Goal: Information Seeking & Learning: Check status

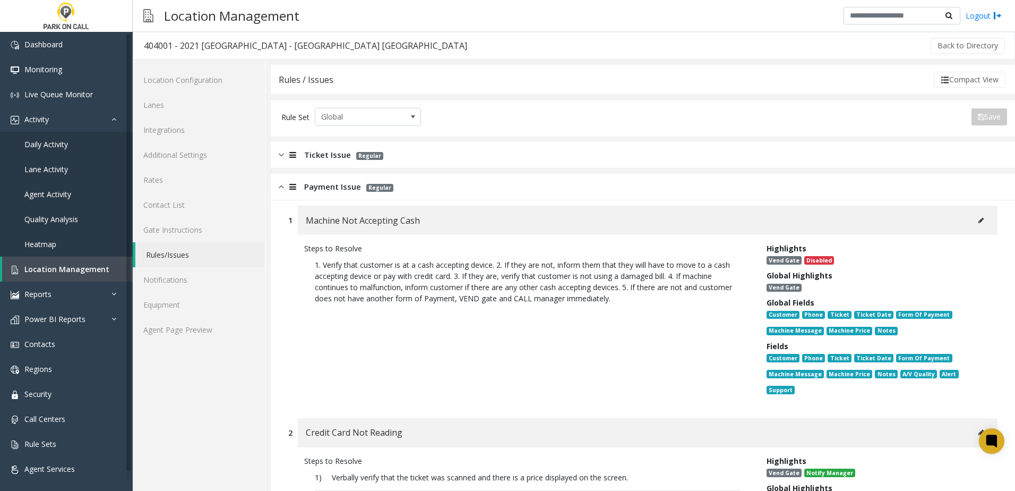
scroll to position [53, 0]
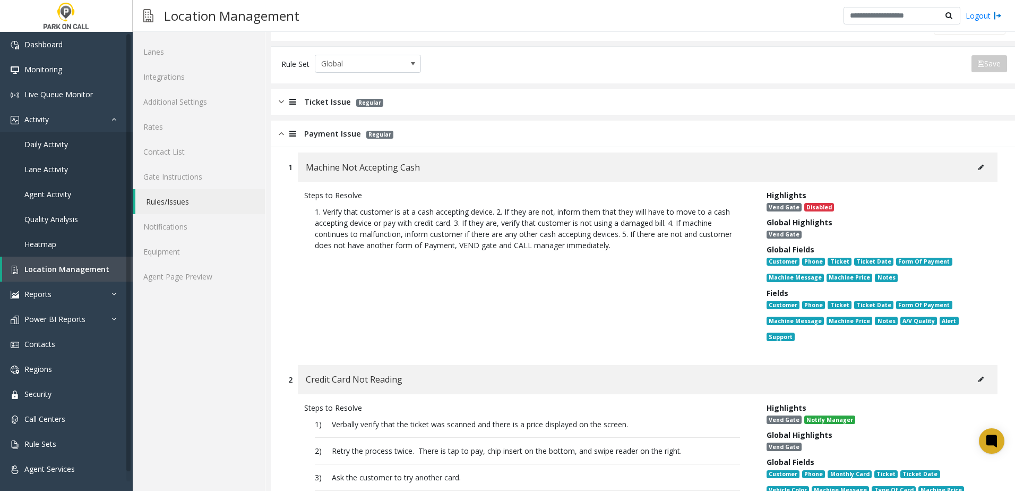
click at [322, 133] on span "Payment Issue" at bounding box center [332, 133] width 57 height 12
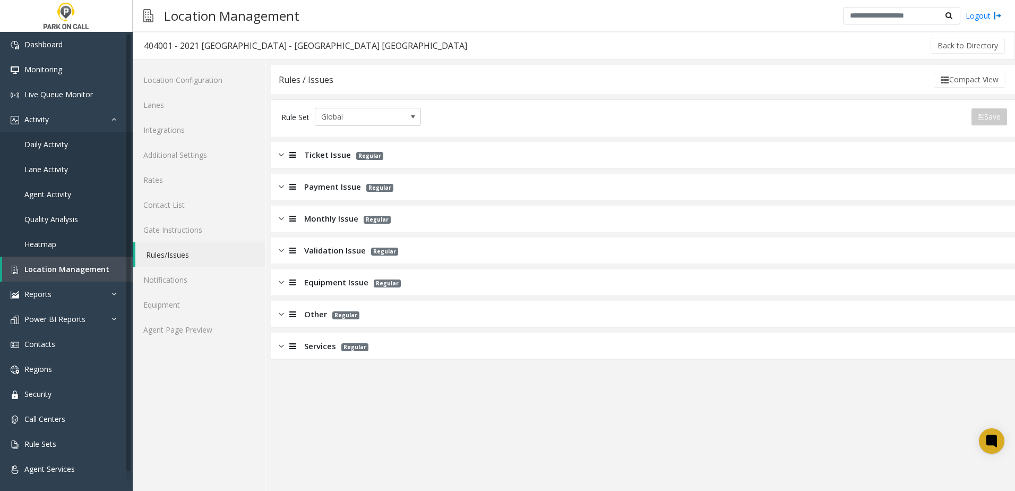
scroll to position [0, 0]
click at [97, 270] on span "Location Management" at bounding box center [66, 269] width 85 height 10
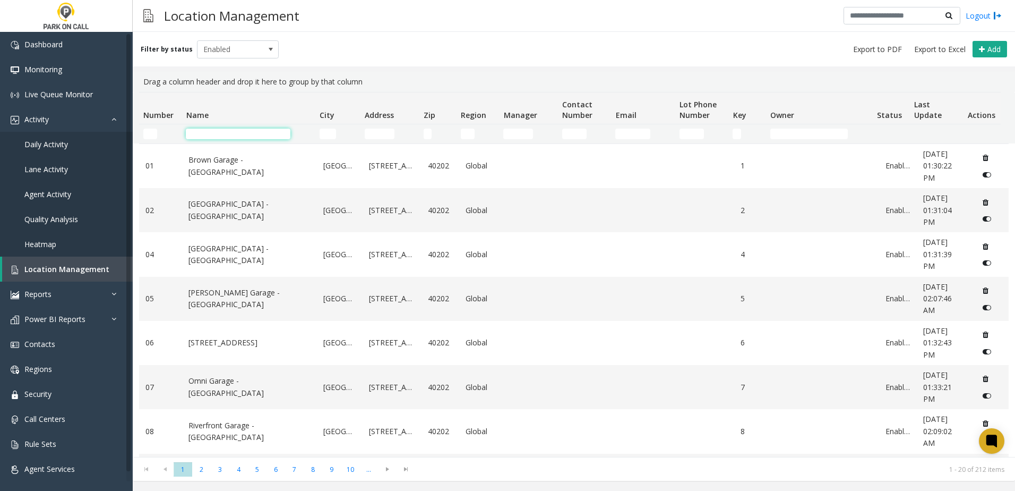
click at [273, 129] on input "Name Filter" at bounding box center [238, 134] width 105 height 11
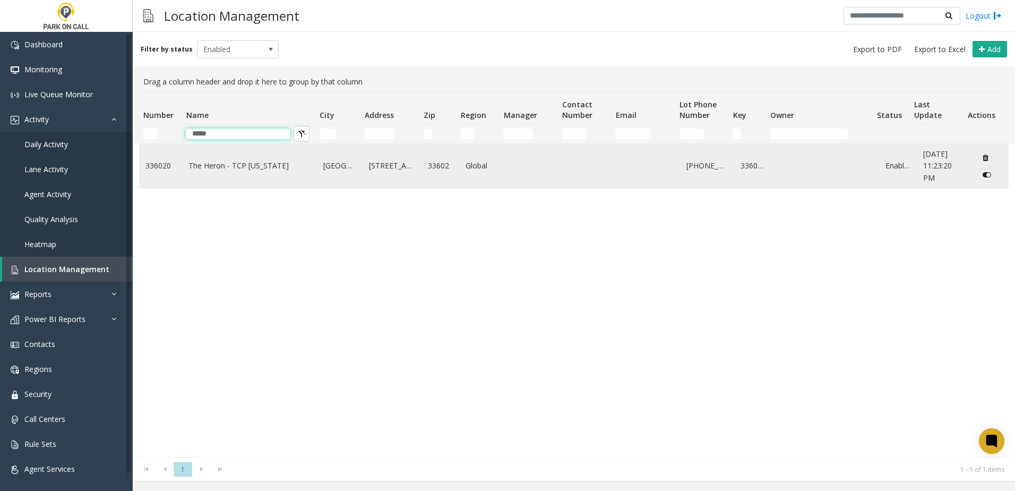
type input "*****"
click at [246, 156] on td "The Heron - TCP [US_STATE]" at bounding box center [249, 166] width 135 height 44
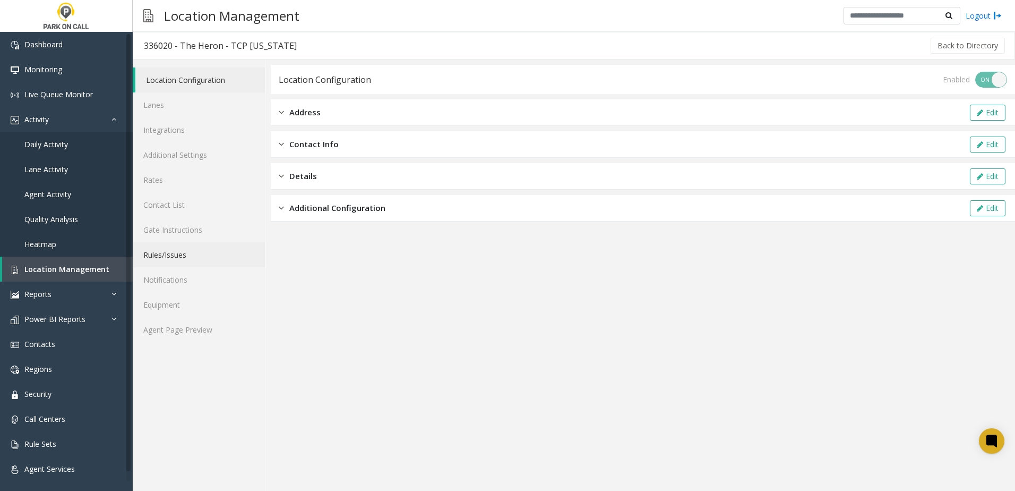
click at [170, 256] on link "Rules/Issues" at bounding box center [199, 254] width 132 height 25
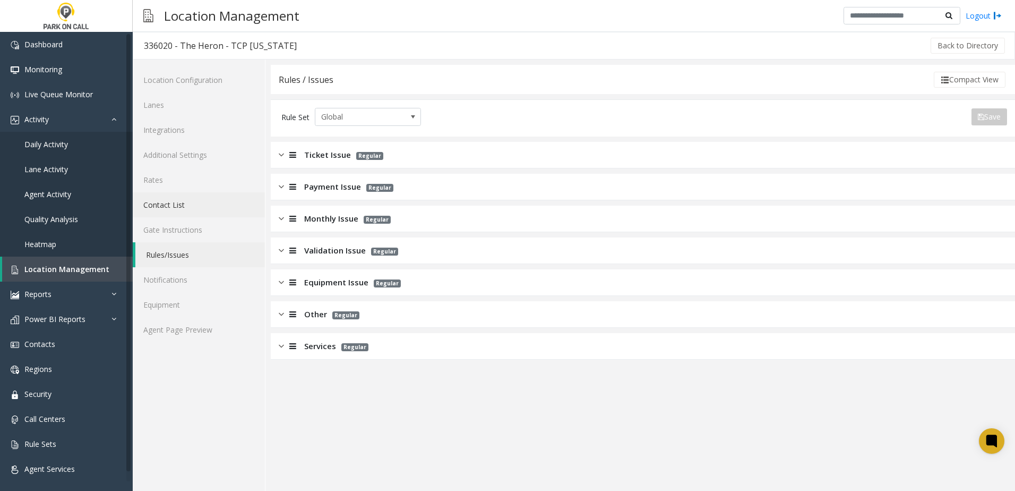
click at [202, 210] on link "Contact List" at bounding box center [199, 204] width 132 height 25
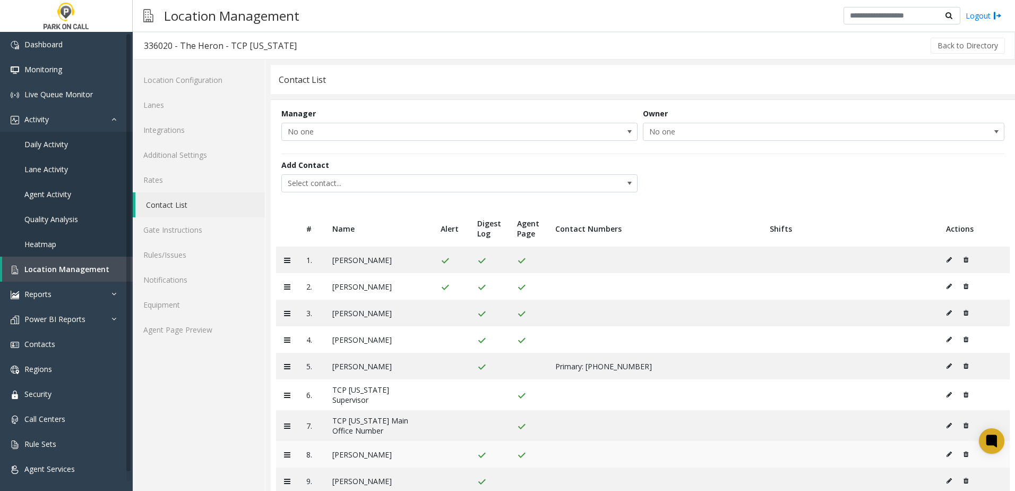
click at [946, 453] on button at bounding box center [952, 454] width 12 height 16
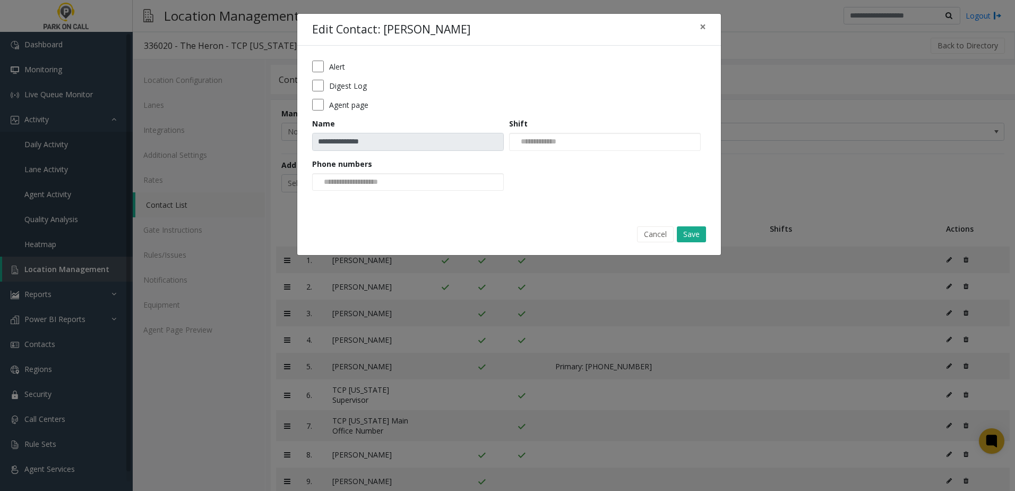
click at [343, 71] on label "Alert" at bounding box center [337, 66] width 16 height 11
click at [703, 234] on button "Save" at bounding box center [691, 234] width 29 height 16
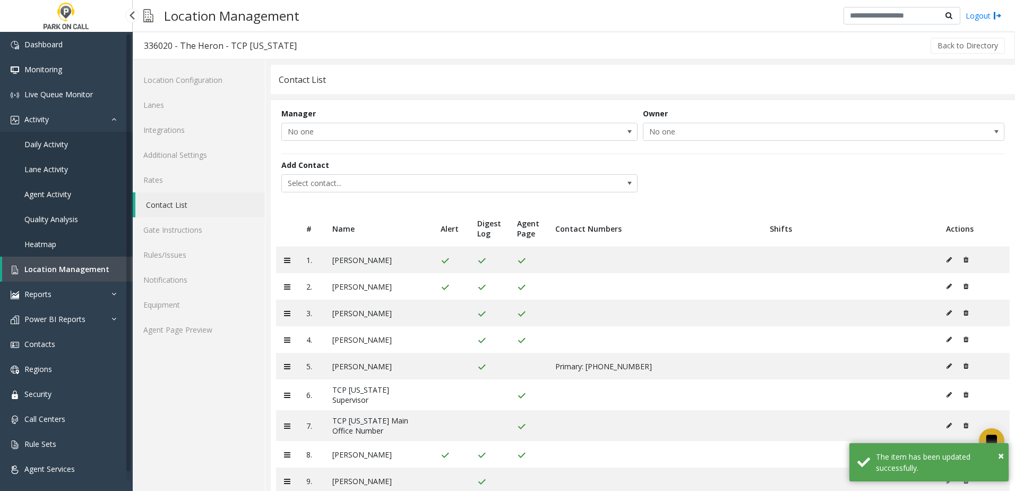
click at [80, 265] on span "Location Management" at bounding box center [66, 269] width 85 height 10
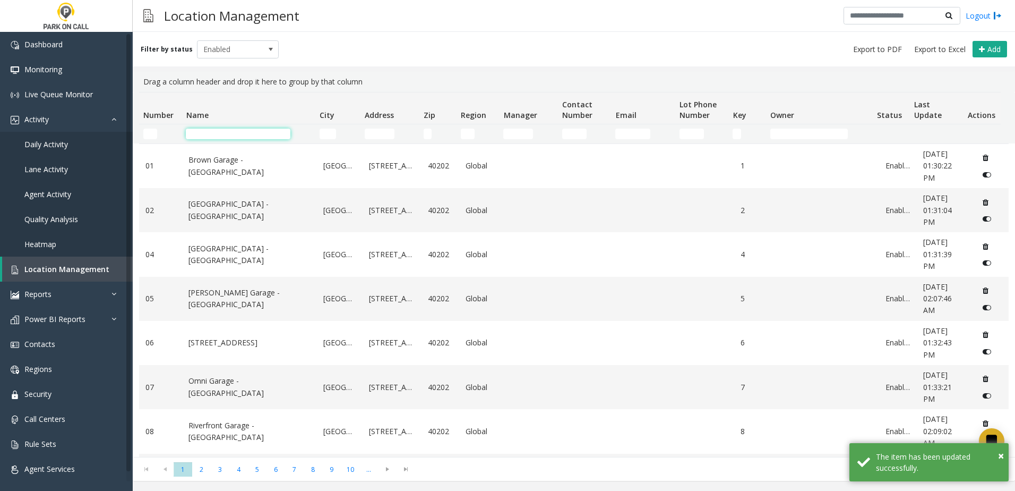
click at [213, 132] on input "Name Filter" at bounding box center [238, 134] width 105 height 11
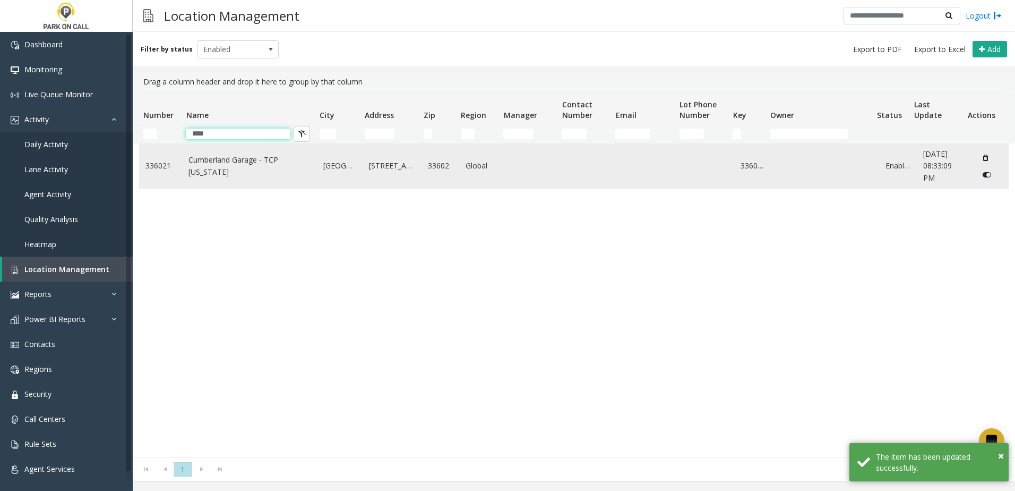
type input "****"
click at [212, 165] on link "Cumberland Garage - TCP [US_STATE]" at bounding box center [250, 166] width 122 height 24
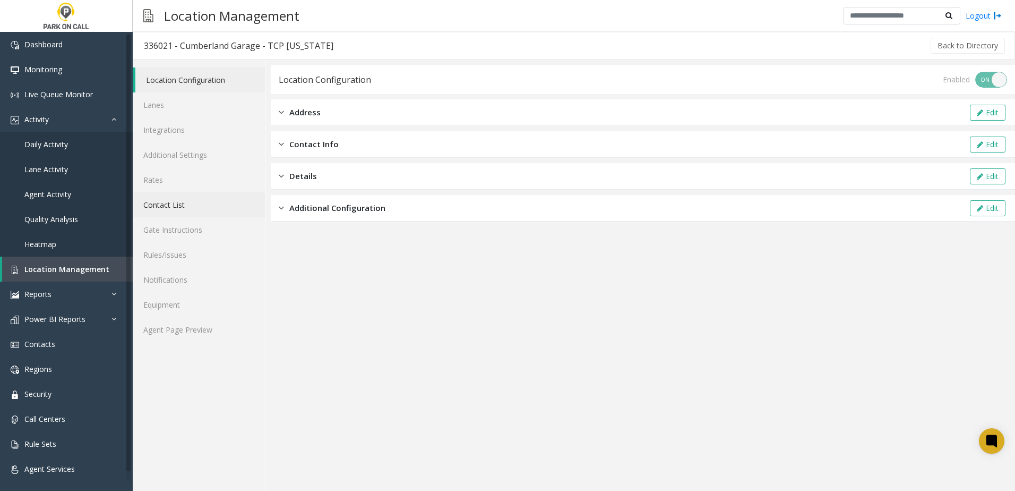
click at [182, 208] on link "Contact List" at bounding box center [199, 204] width 132 height 25
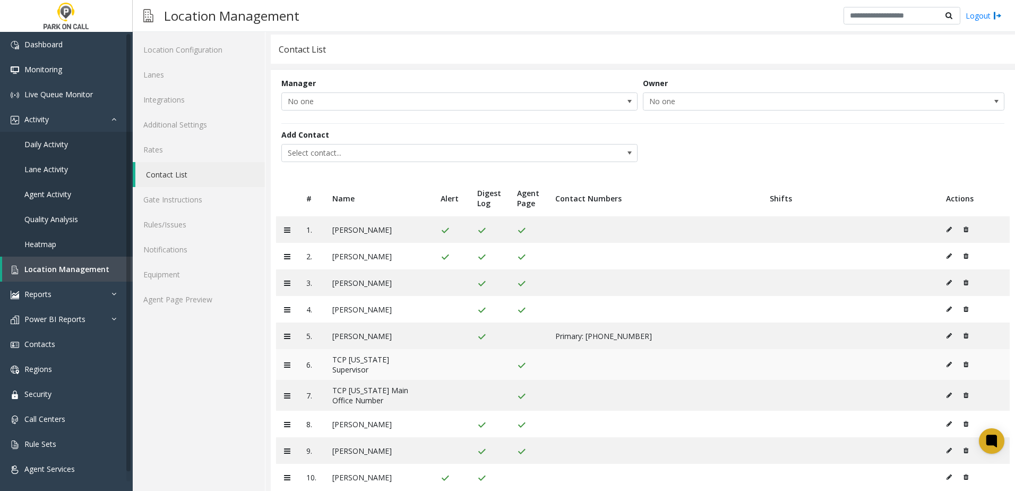
scroll to position [47, 0]
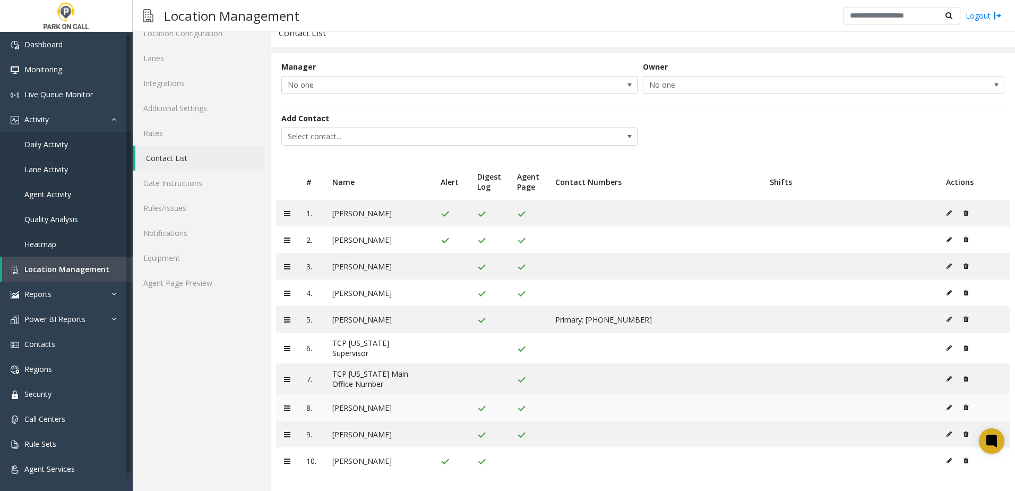
click at [947, 404] on icon at bounding box center [949, 407] width 5 height 6
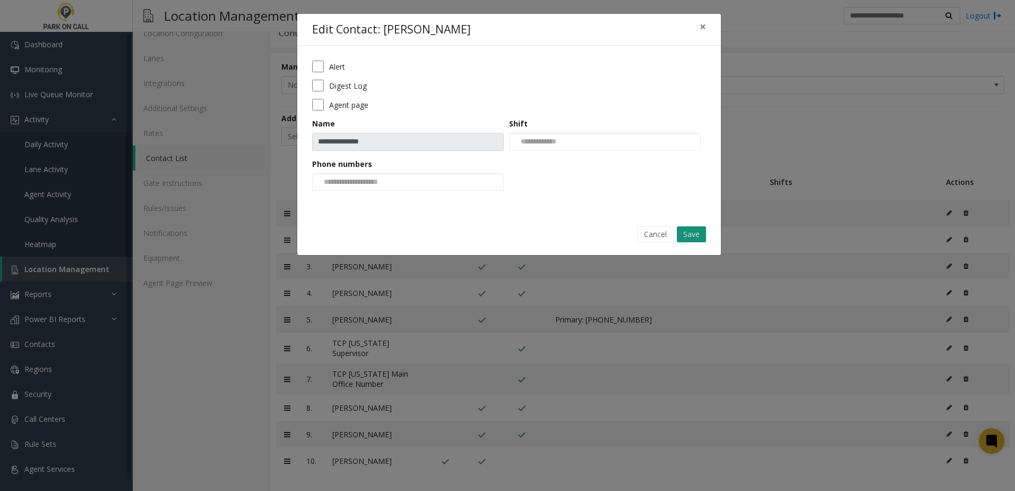
click at [694, 233] on button "Save" at bounding box center [691, 234] width 29 height 16
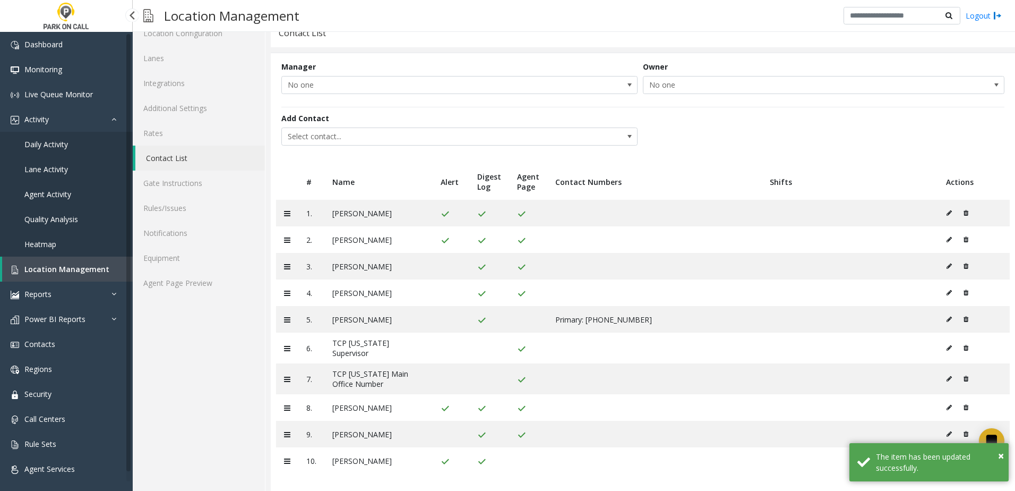
click at [72, 265] on span "Location Management" at bounding box center [66, 269] width 85 height 10
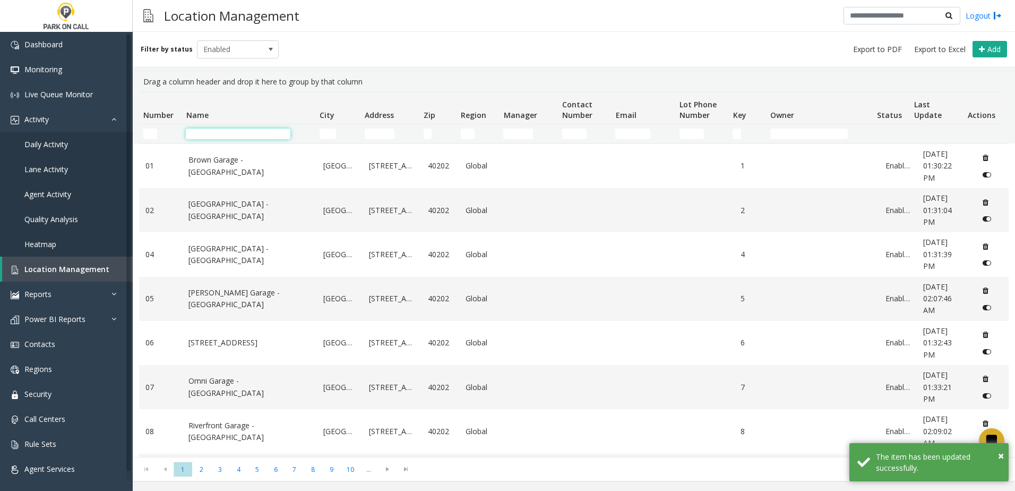
click at [209, 132] on input "Name Filter" at bounding box center [238, 134] width 105 height 11
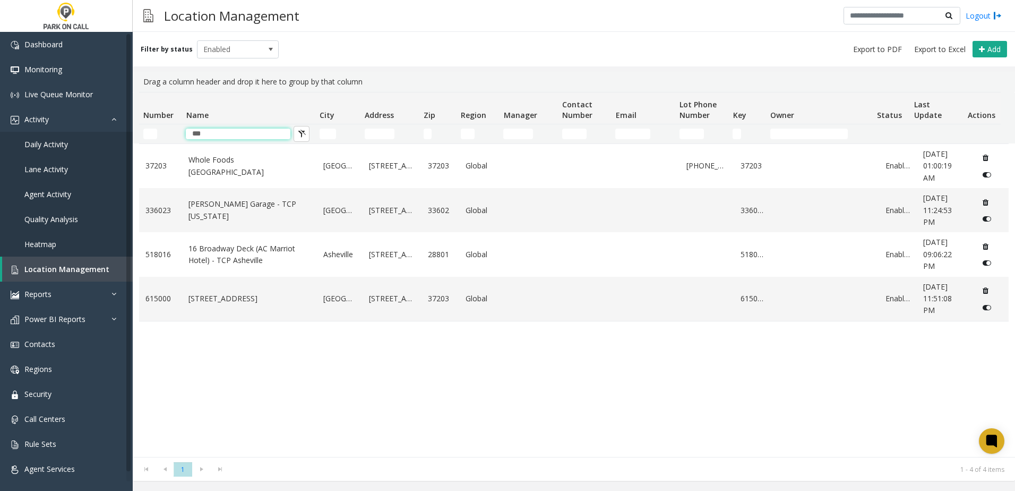
type input "***"
click at [240, 447] on div "37203 Whole Foods [GEOGRAPHIC_DATA][STREET_ADDRESS] Global [PHONE_NUMBER] 37203…" at bounding box center [574, 299] width 870 height 313
click at [230, 202] on td "[PERSON_NAME] Garage - TCP [US_STATE]" at bounding box center [249, 210] width 135 height 44
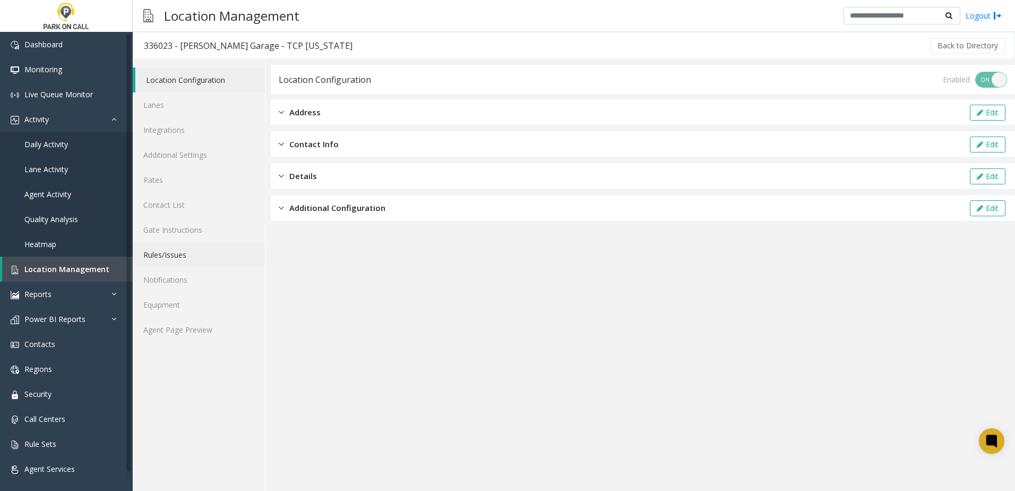
click at [167, 253] on link "Rules/Issues" at bounding box center [199, 254] width 132 height 25
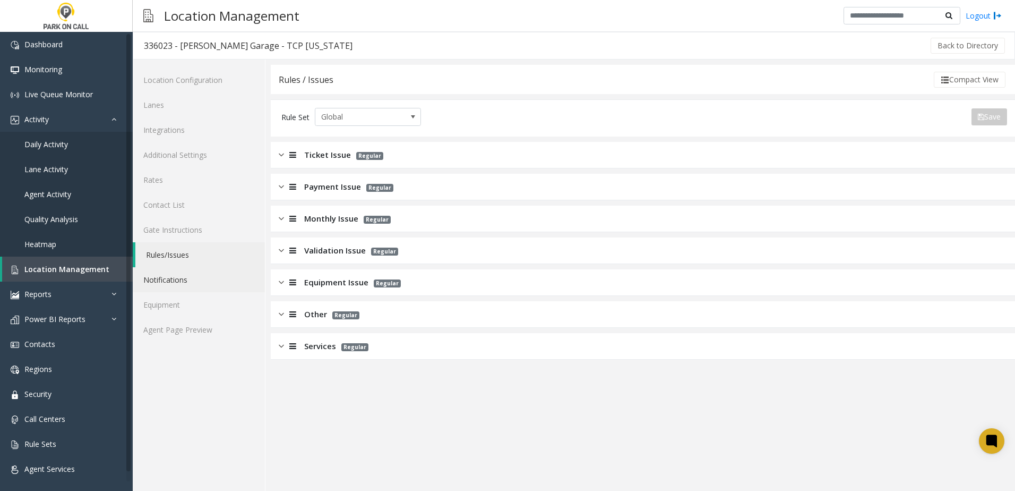
click at [172, 279] on link "Notifications" at bounding box center [199, 279] width 132 height 25
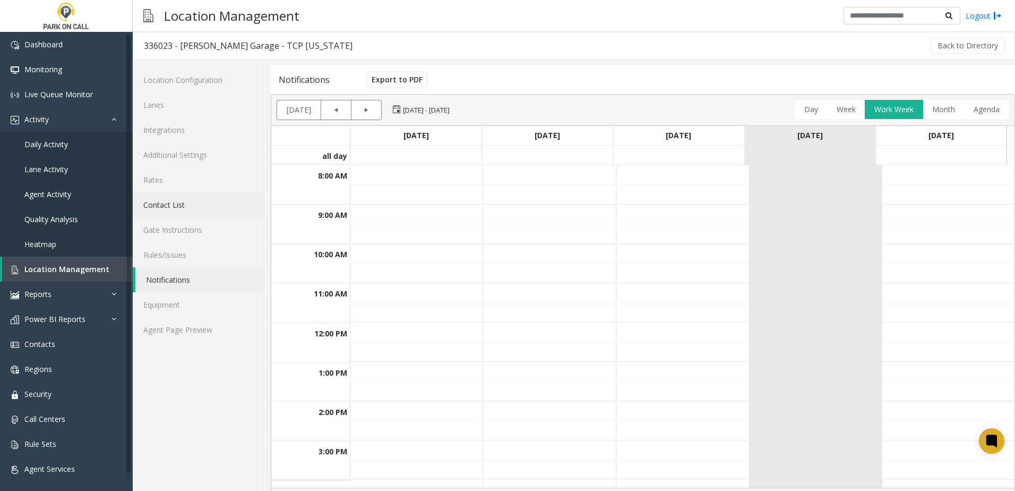
click at [188, 202] on link "Contact List" at bounding box center [199, 204] width 132 height 25
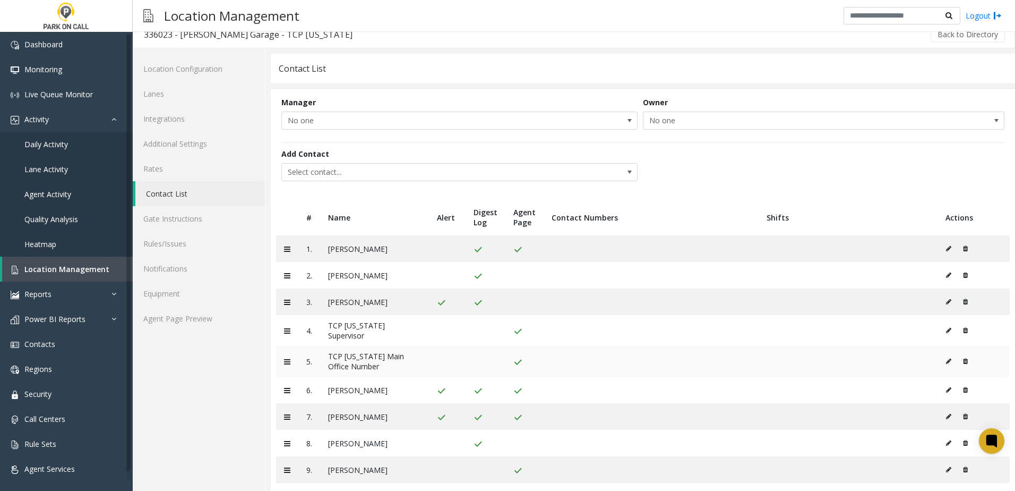
scroll to position [20, 0]
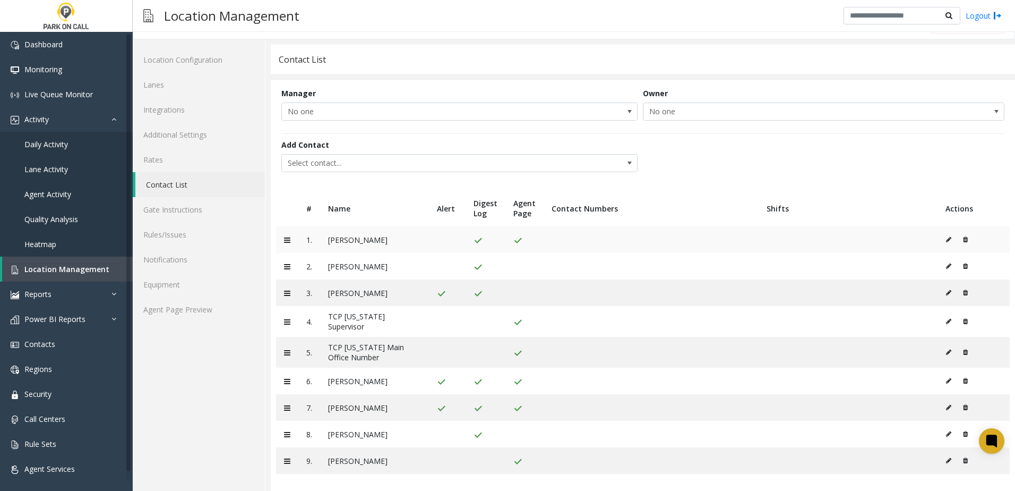
click at [946, 238] on icon at bounding box center [948, 239] width 5 height 6
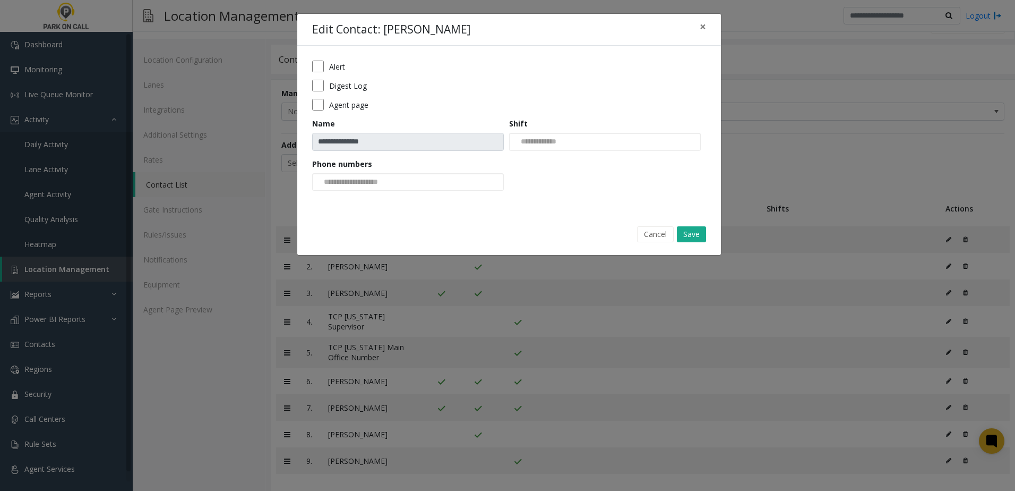
click at [337, 72] on form "**********" at bounding box center [509, 130] width 394 height 138
click at [700, 232] on button "Save" at bounding box center [691, 234] width 29 height 16
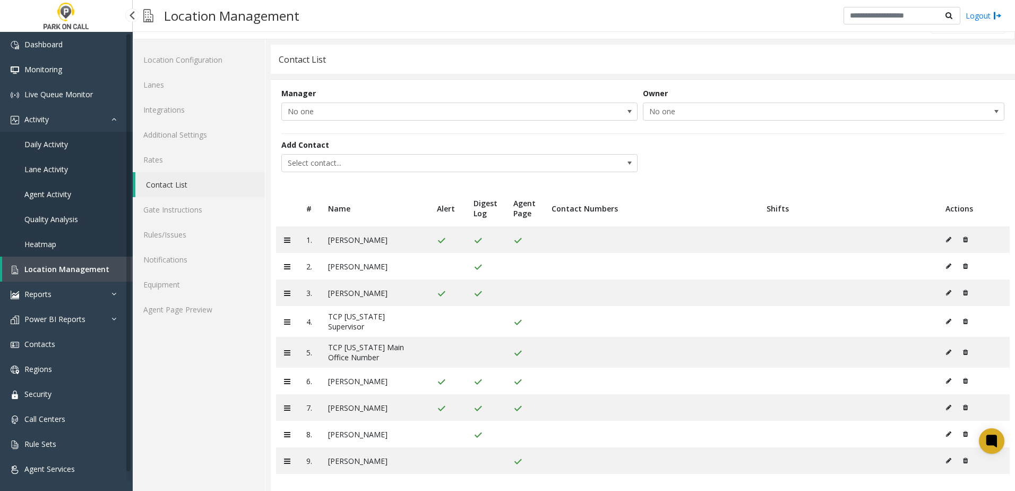
click at [85, 275] on link "Location Management" at bounding box center [67, 268] width 131 height 25
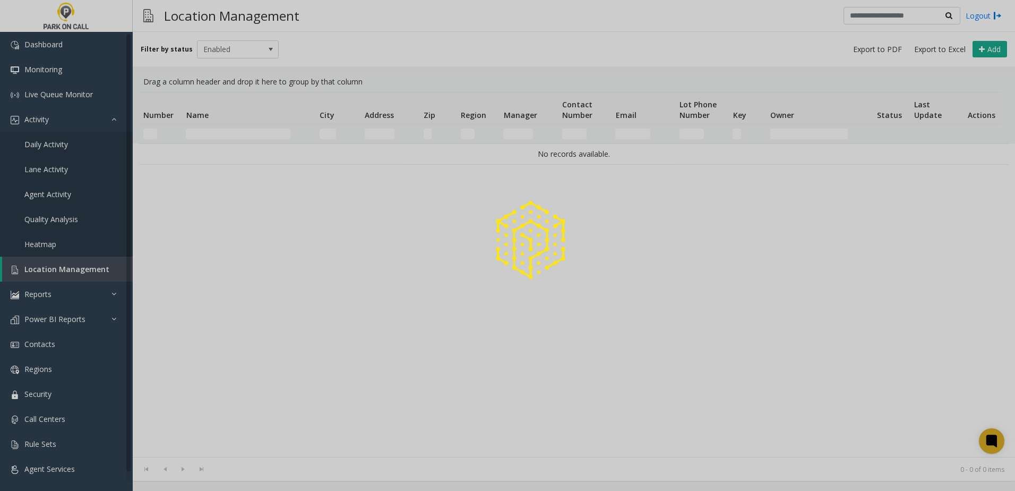
click at [219, 135] on div at bounding box center [507, 245] width 1015 height 491
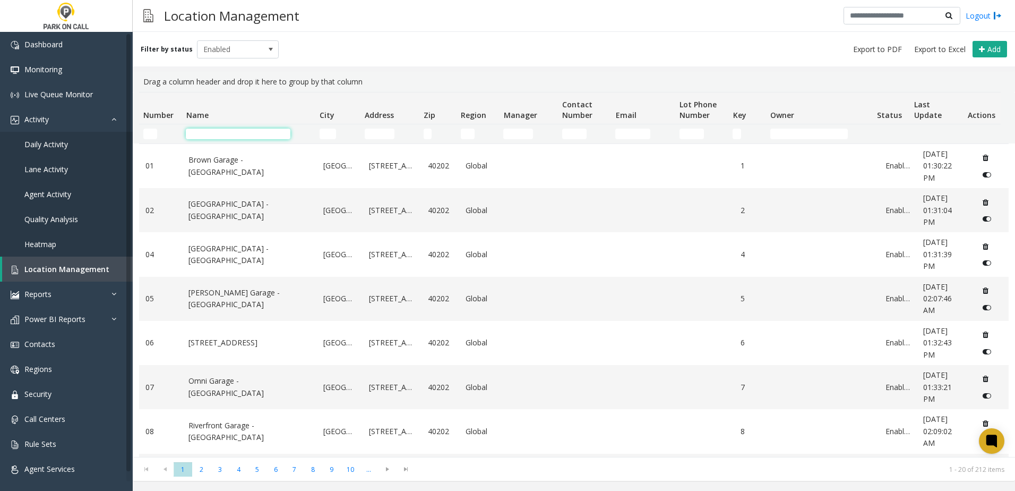
click at [221, 134] on input "Name Filter" at bounding box center [238, 134] width 105 height 11
click at [210, 134] on input "Name Filter" at bounding box center [238, 134] width 105 height 11
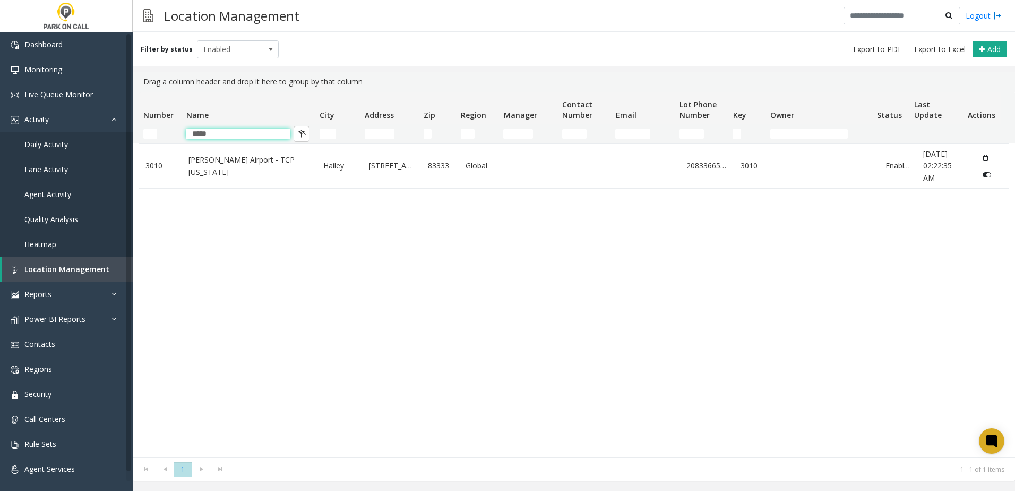
type input "*****"
click at [253, 264] on div "[GEOGRAPHIC_DATA][PERSON_NAME] - TCP [US_STATE][GEOGRAPHIC_DATA][STREET_ADDRESS…" at bounding box center [574, 299] width 870 height 313
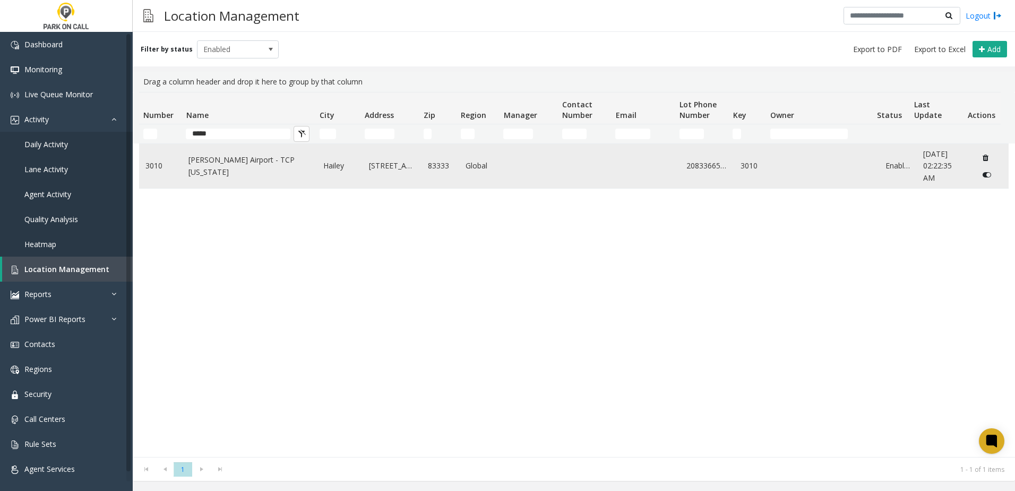
click at [231, 169] on link "[PERSON_NAME] Airport - TCP [US_STATE]" at bounding box center [250, 166] width 122 height 24
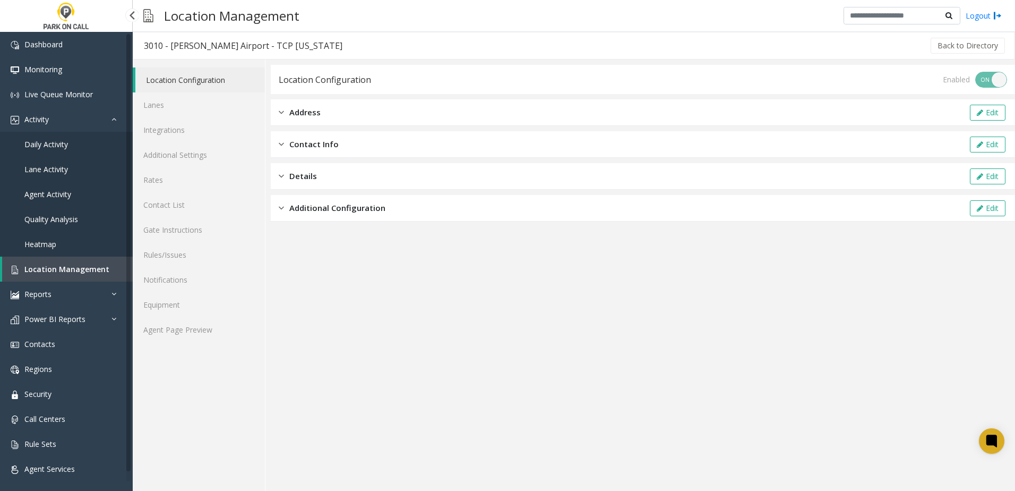
click at [68, 139] on link "Daily Activity" at bounding box center [66, 144] width 133 height 25
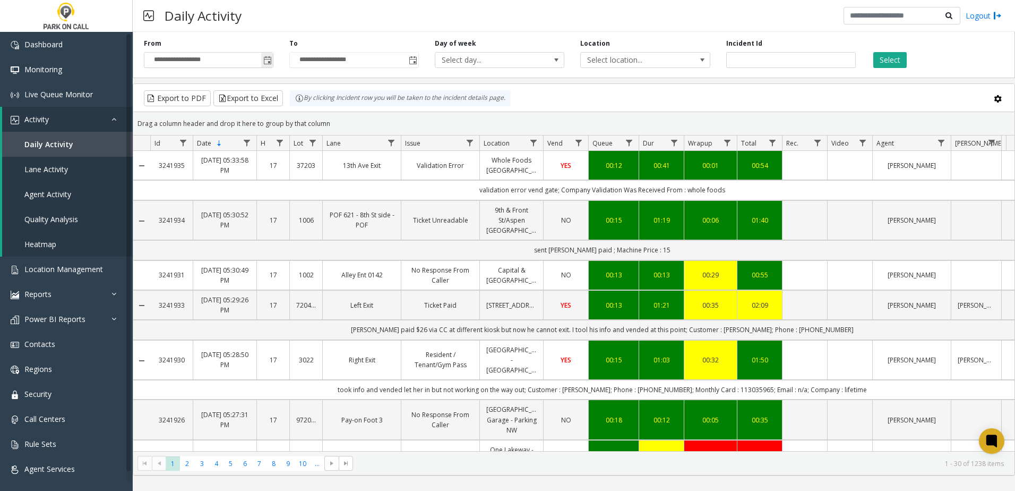
click at [264, 58] on span "Toggle popup" at bounding box center [267, 60] width 8 height 8
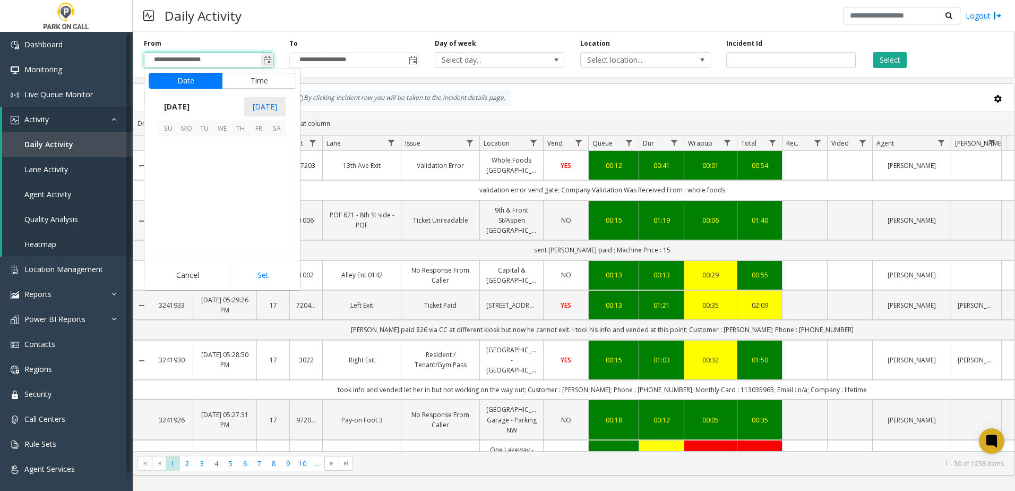
scroll to position [190470, 0]
click at [224, 180] on span "13" at bounding box center [222, 182] width 18 height 18
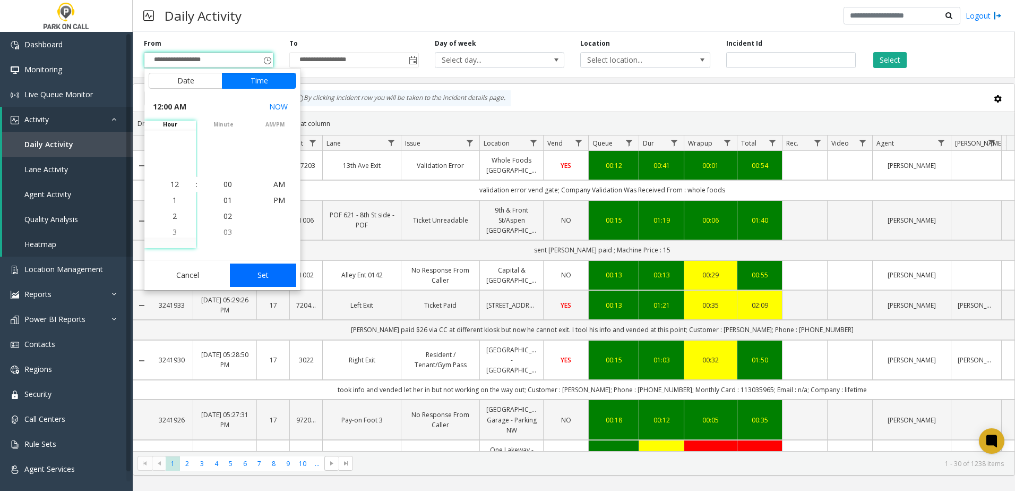
click at [267, 283] on button "Set" at bounding box center [263, 274] width 67 height 23
type input "**********"
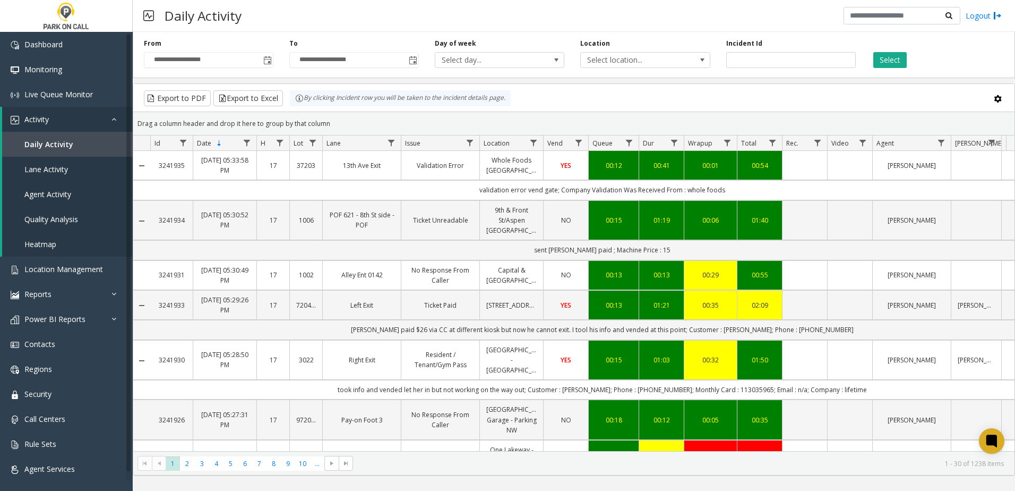
click at [636, 69] on div "**********" at bounding box center [574, 53] width 883 height 50
click at [635, 63] on span "Select location..." at bounding box center [632, 60] width 103 height 15
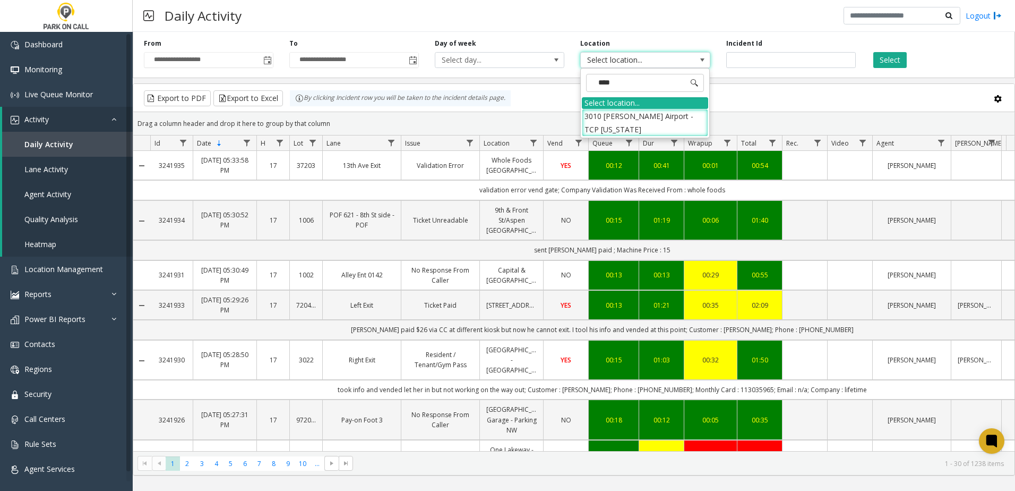
type input "*****"
click at [685, 118] on li "3010 [PERSON_NAME] Airport - TCP [US_STATE]" at bounding box center [645, 123] width 126 height 28
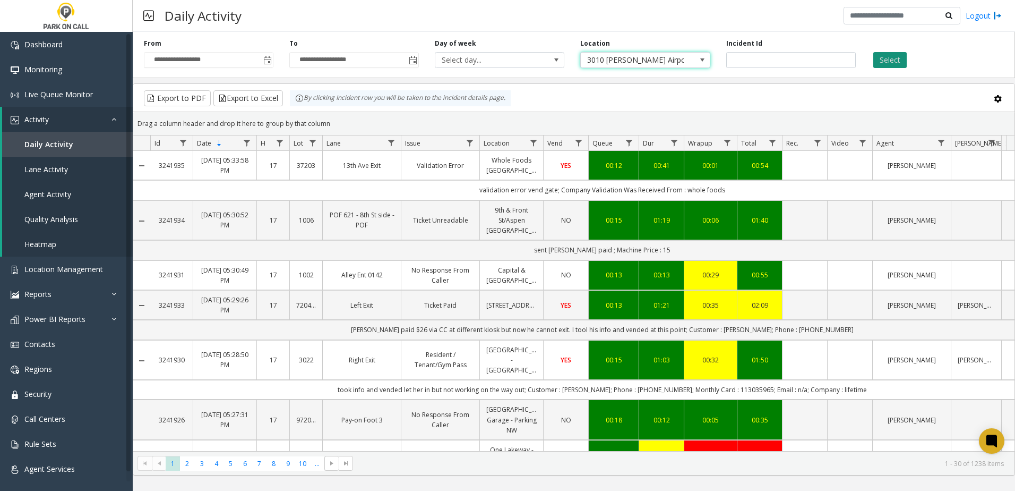
click at [895, 58] on button "Select" at bounding box center [890, 60] width 33 height 16
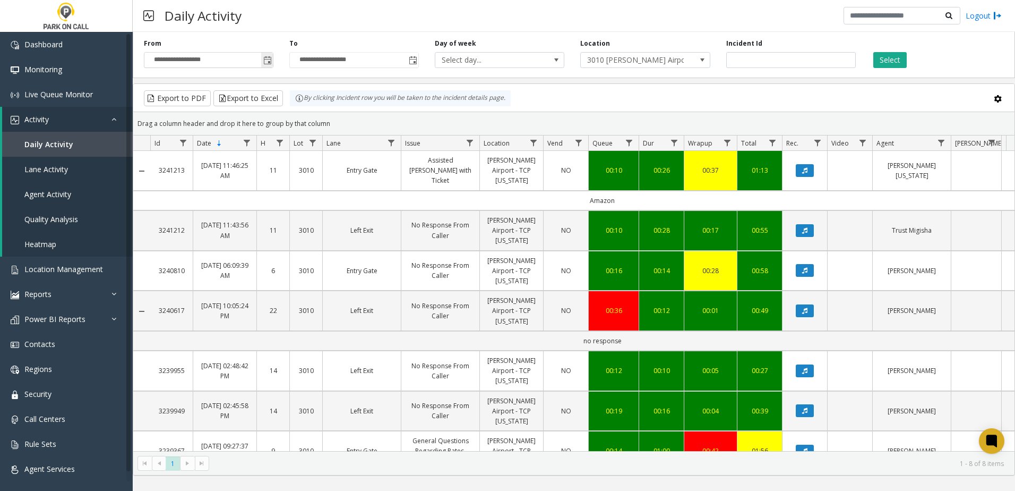
click at [272, 55] on span "Toggle popup" at bounding box center [267, 60] width 12 height 17
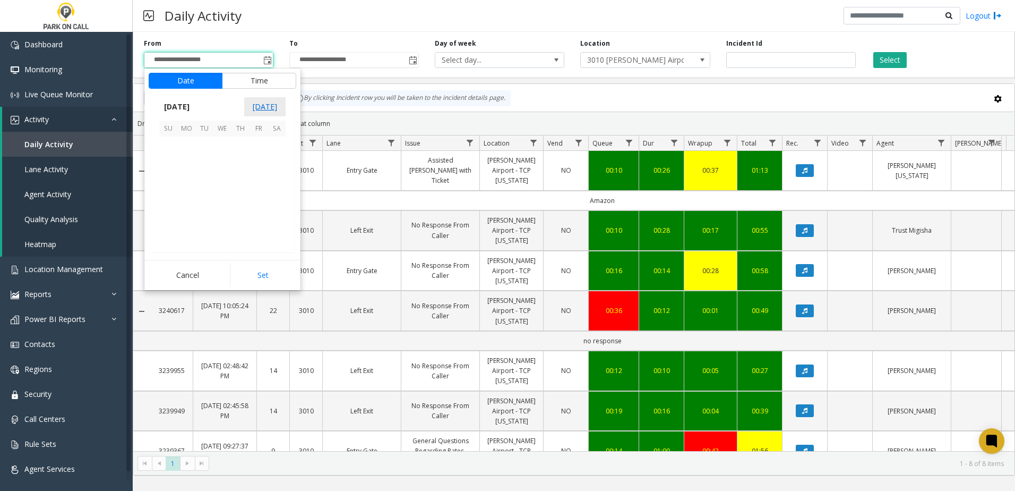
scroll to position [190470, 0]
click at [207, 185] on span "12" at bounding box center [204, 182] width 18 height 18
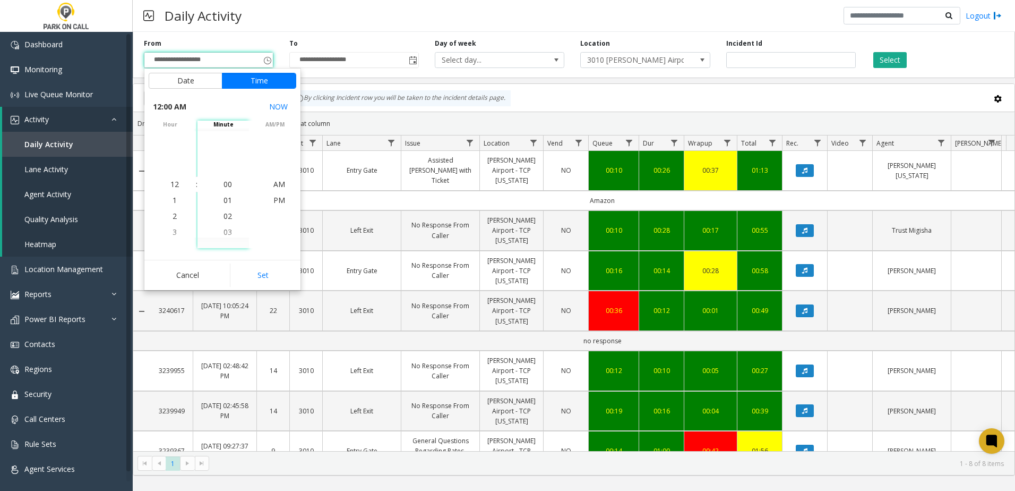
click at [264, 267] on button "Set" at bounding box center [263, 274] width 67 height 23
type input "**********"
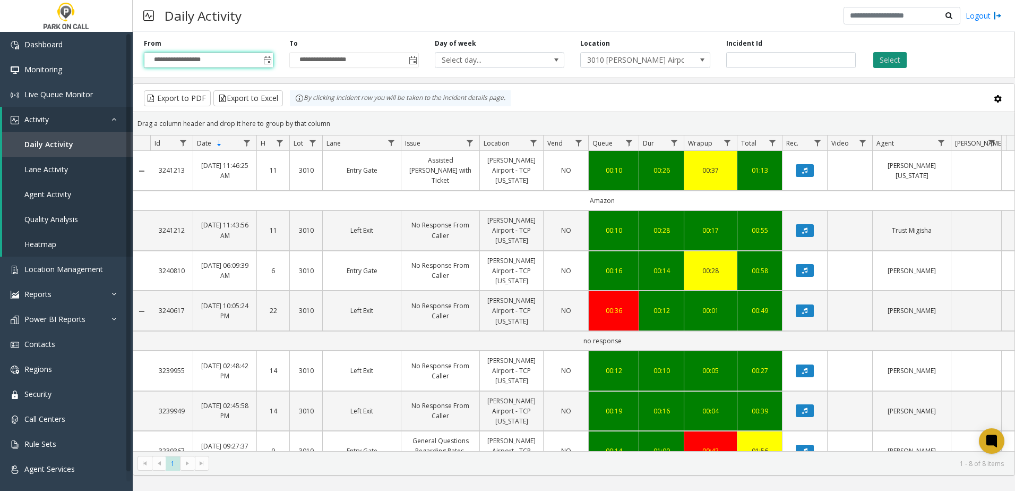
click at [880, 57] on button "Select" at bounding box center [890, 60] width 33 height 16
